Goal: Task Accomplishment & Management: Complete application form

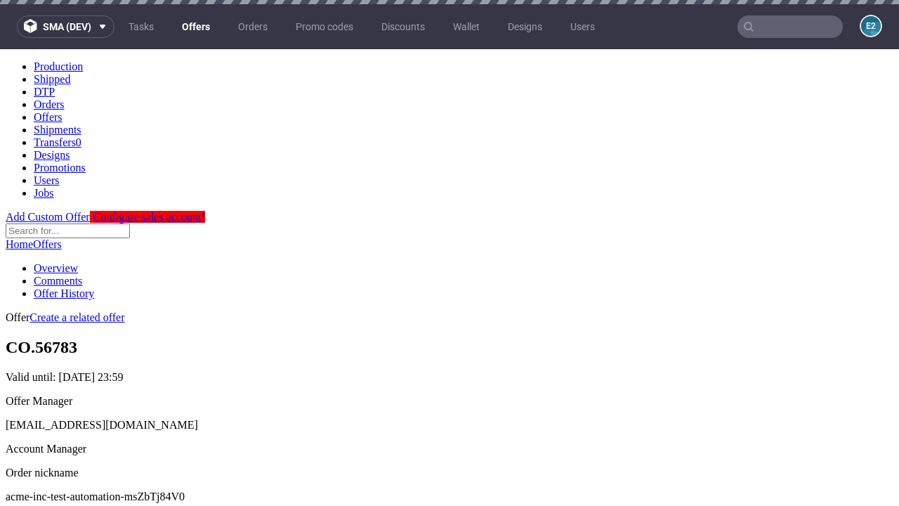
scroll to position [4, 0]
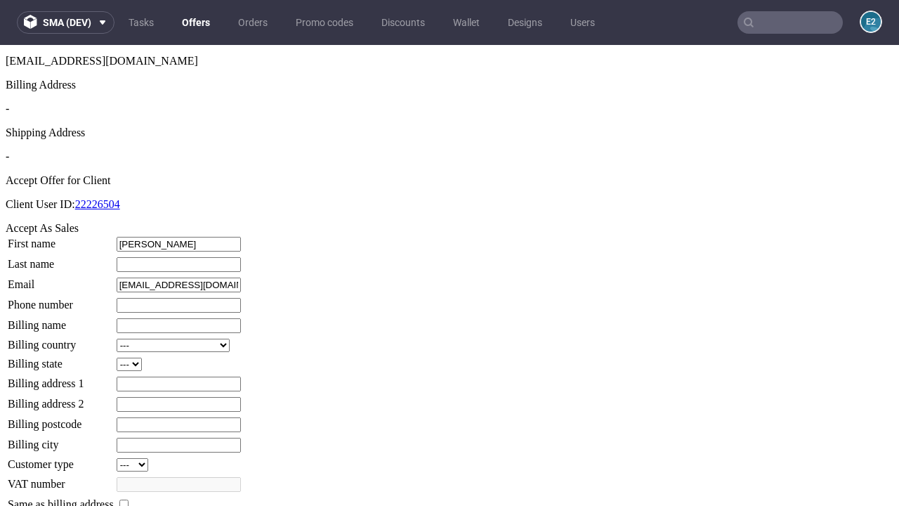
type input "[PERSON_NAME]"
type input "1509813888"
type input "Orrin37"
select select "13"
